Goal: Task Accomplishment & Management: Manage account settings

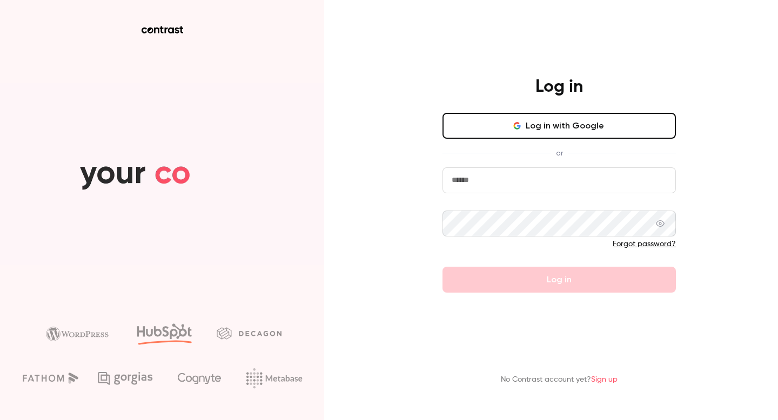
click at [513, 125] on button "Log in with Google" at bounding box center [559, 126] width 233 height 26
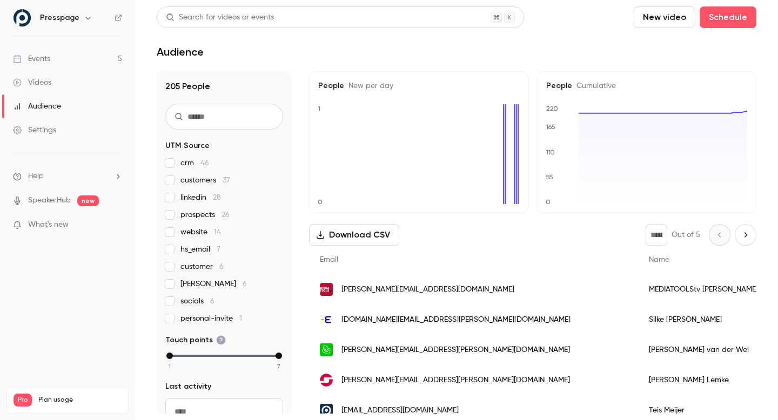
click at [60, 62] on link "Events 5" at bounding box center [67, 59] width 135 height 24
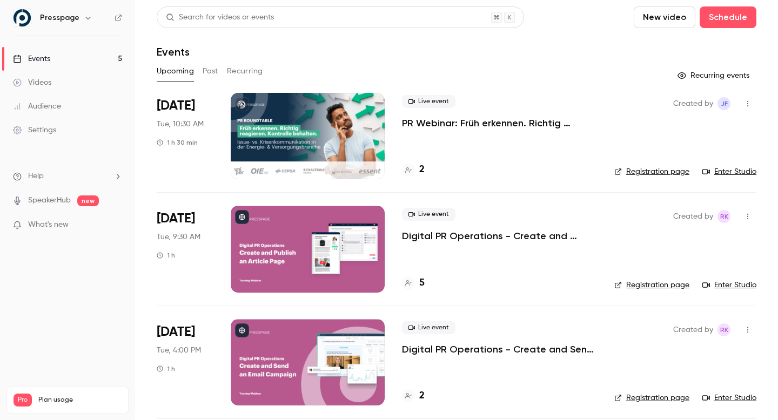
click at [452, 232] on p "Digital PR Operations - Create and Publish an Article Page" at bounding box center [499, 236] width 195 height 13
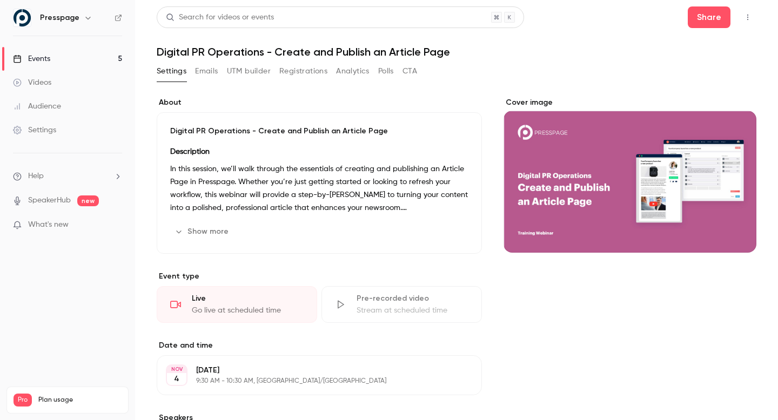
click at [215, 70] on button "Emails" at bounding box center [206, 71] width 23 height 17
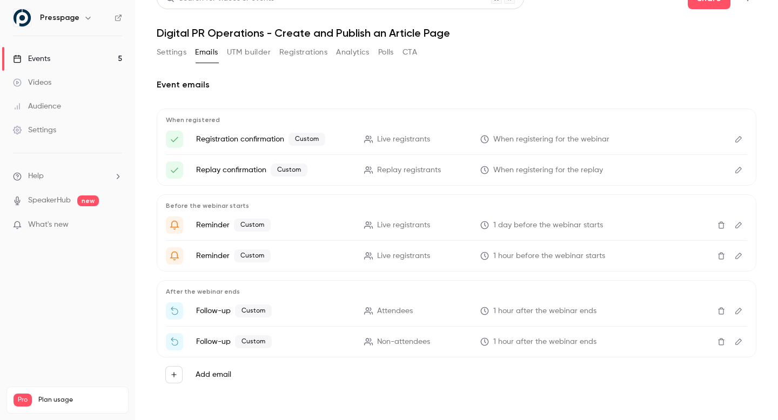
scroll to position [17, 0]
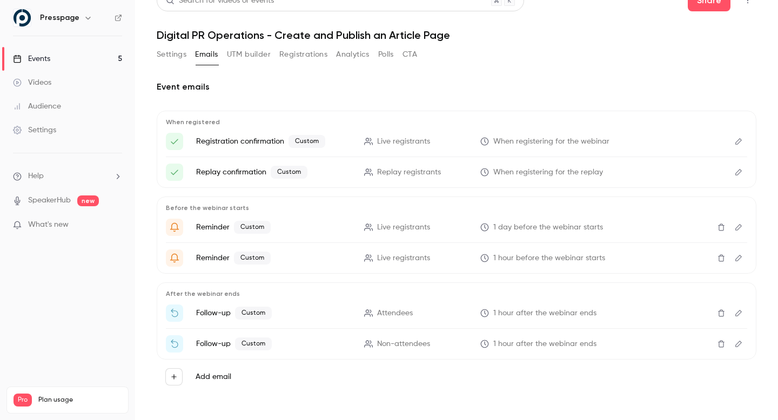
click at [165, 54] on button "Settings" at bounding box center [172, 54] width 30 height 17
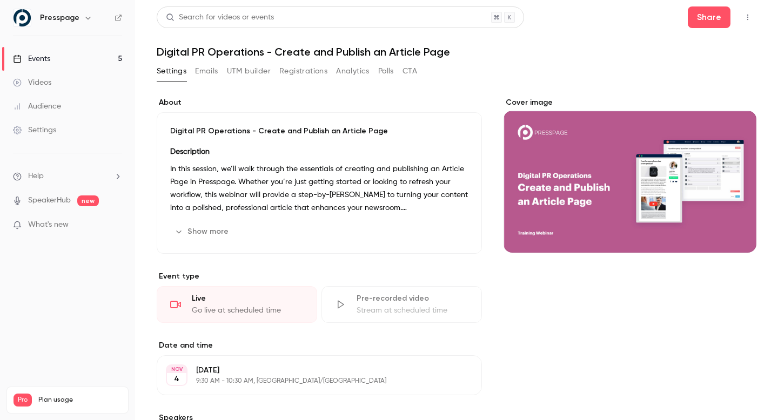
click at [35, 57] on div "Events" at bounding box center [31, 59] width 37 height 11
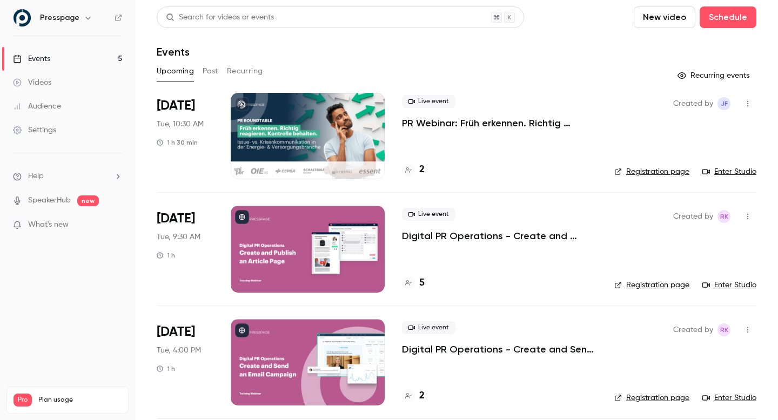
click at [456, 237] on p "Digital PR Operations - Create and Publish an Article Page" at bounding box center [499, 236] width 195 height 13
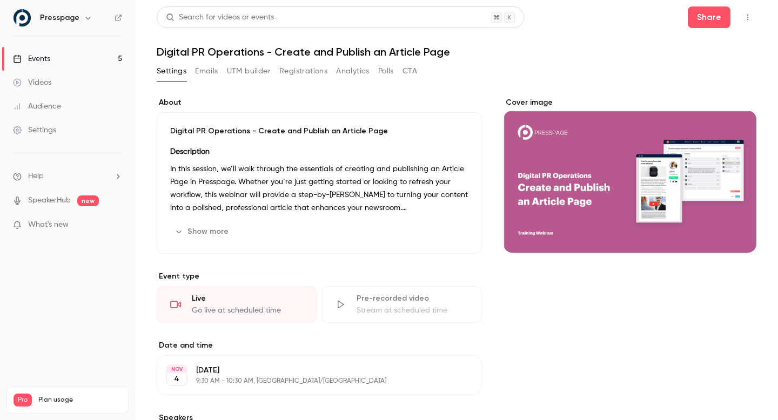
click at [305, 68] on button "Registrations" at bounding box center [303, 71] width 48 height 17
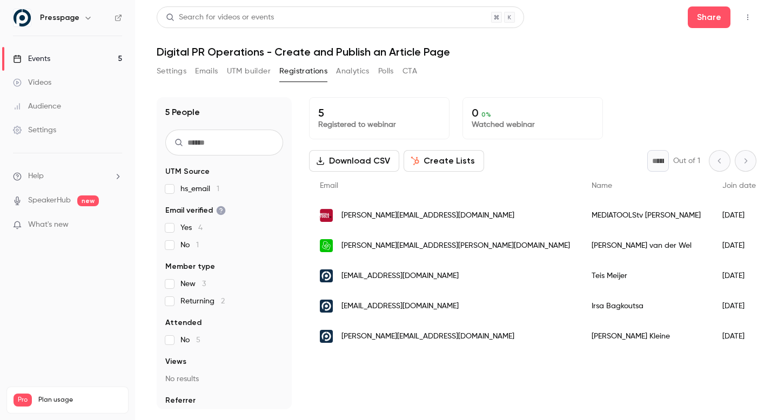
click at [36, 230] on span "What's new" at bounding box center [48, 224] width 41 height 11
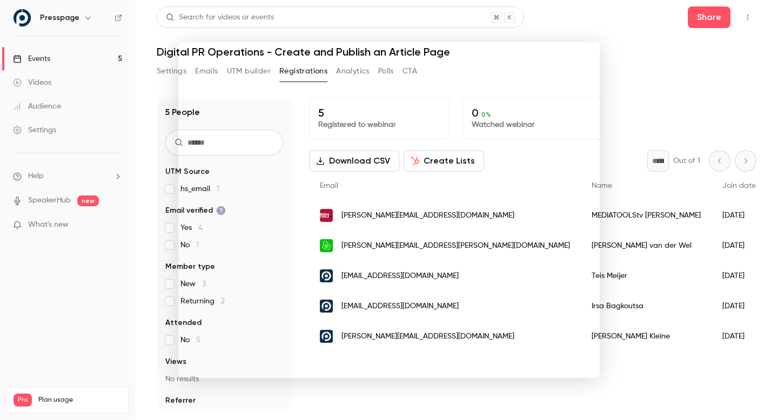
click at [121, 59] on div at bounding box center [389, 210] width 778 height 420
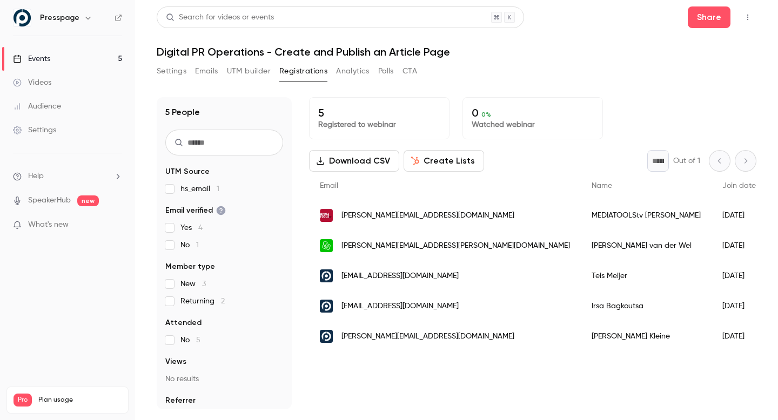
click at [121, 59] on link "Events 5" at bounding box center [67, 59] width 135 height 24
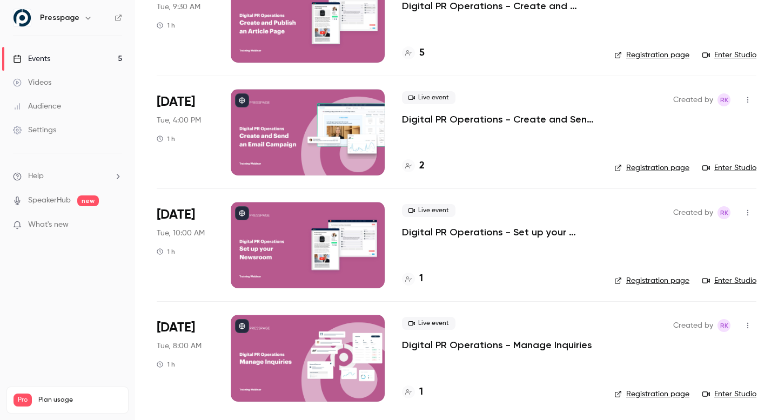
scroll to position [231, 0]
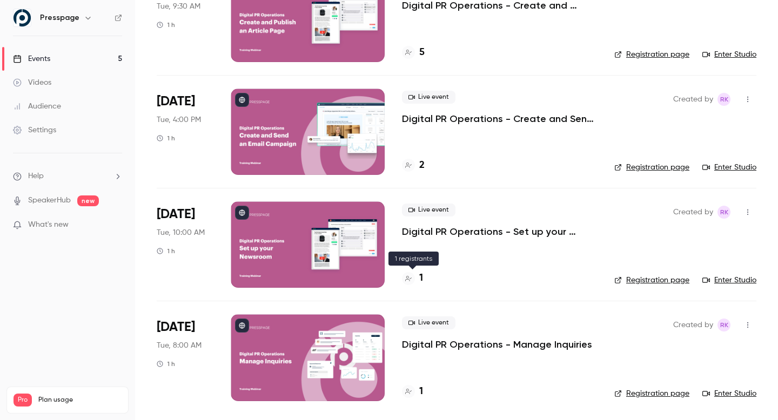
click at [404, 283] on div at bounding box center [408, 278] width 13 height 13
